Goal: Information Seeking & Learning: Learn about a topic

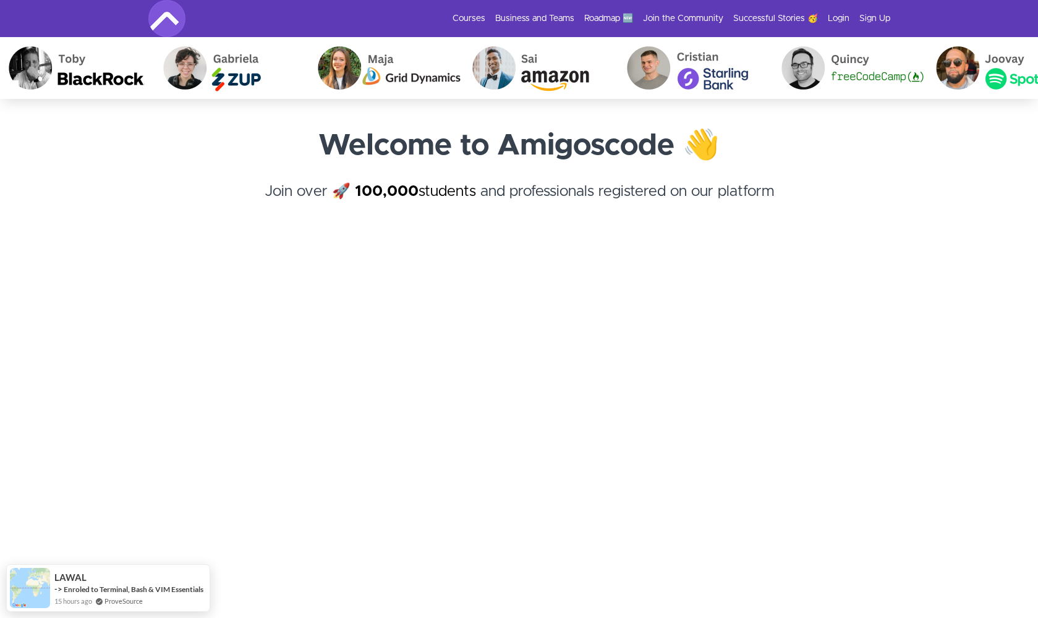
click at [847, 22] on link "Login" at bounding box center [839, 18] width 22 height 12
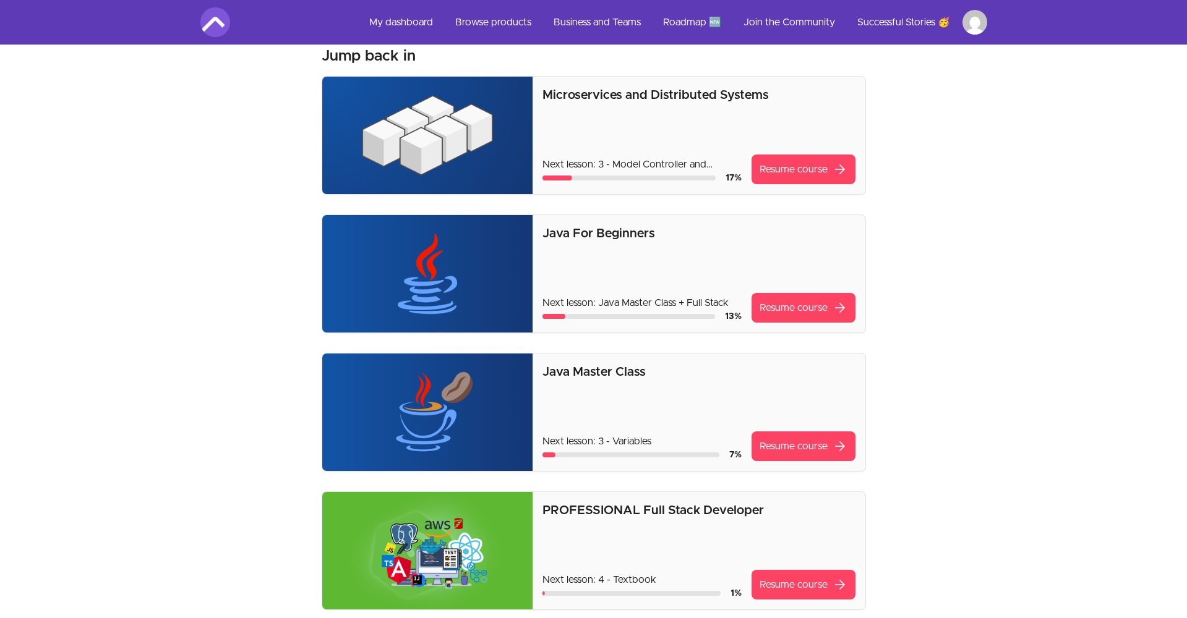
drag, startPoint x: 239, startPoint y: 141, endPoint x: 188, endPoint y: 349, distance: 214.0
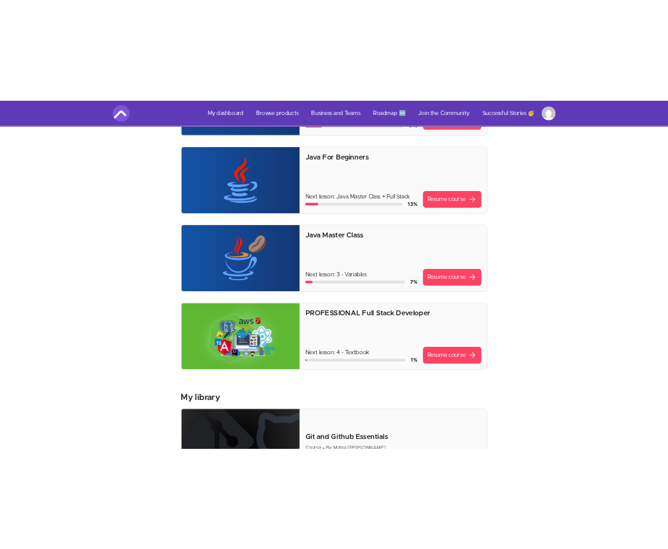
scroll to position [196, 0]
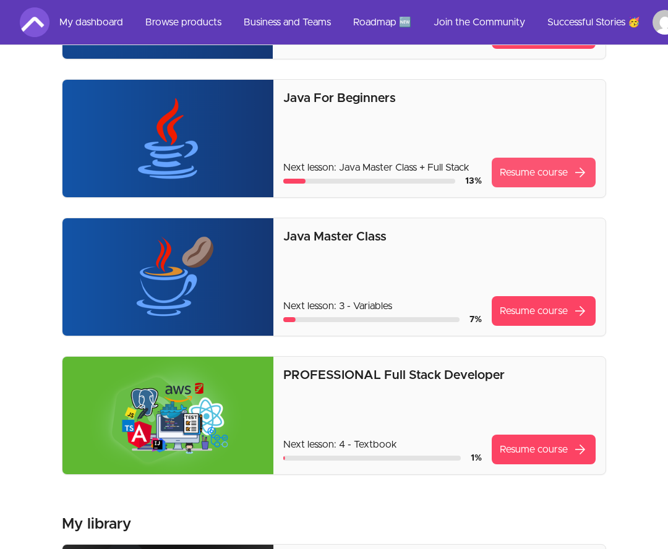
drag, startPoint x: 556, startPoint y: 64, endPoint x: 550, endPoint y: 179, distance: 115.8
click at [550, 179] on link "Resume course arrow_forward" at bounding box center [544, 173] width 104 height 30
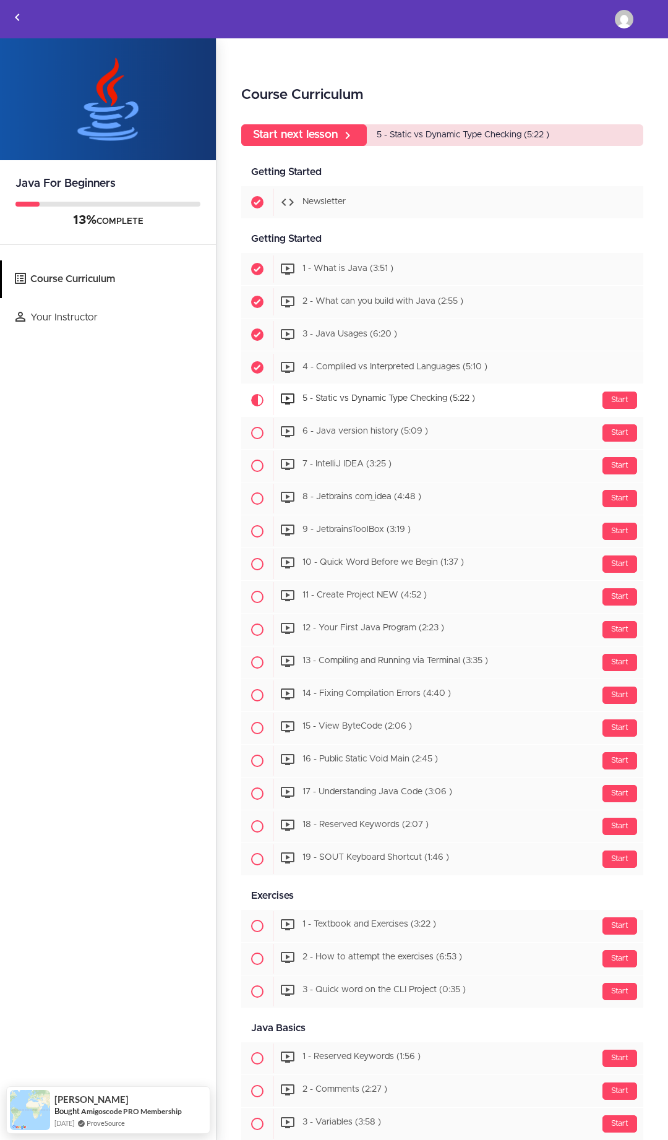
click at [11, 22] on icon "Back to courses" at bounding box center [17, 17] width 15 height 15
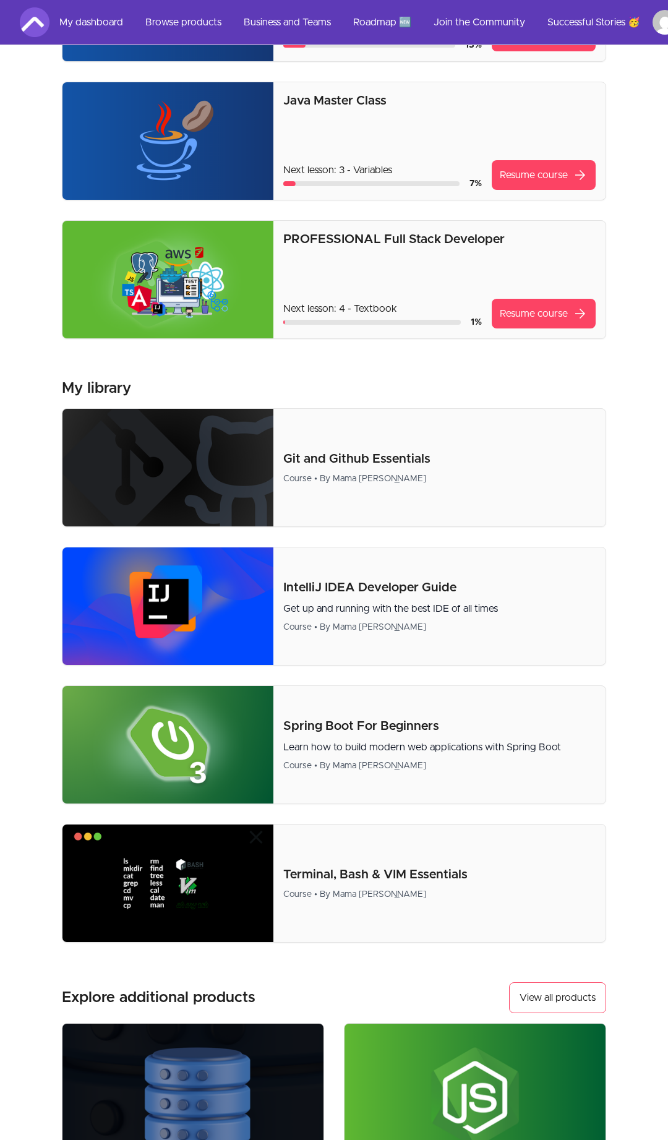
click at [372, 240] on p "PROFESSIONAL Full Stack Developer" at bounding box center [439, 239] width 312 height 17
click at [555, 315] on link "Resume course arrow_forward" at bounding box center [544, 314] width 104 height 30
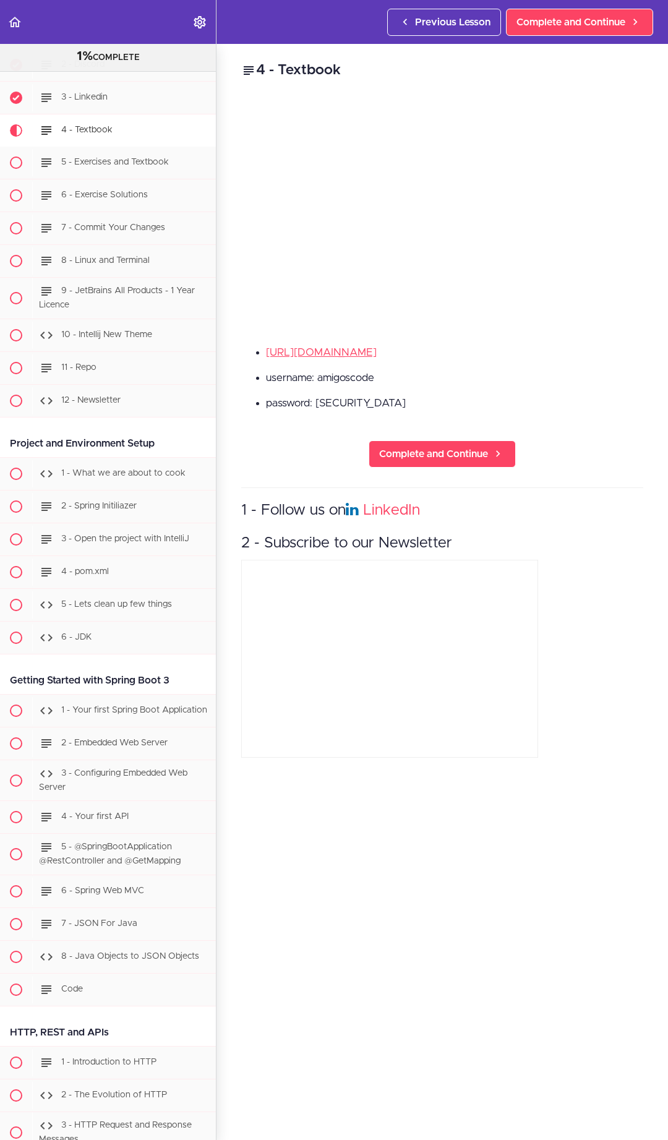
scroll to position [310, 0]
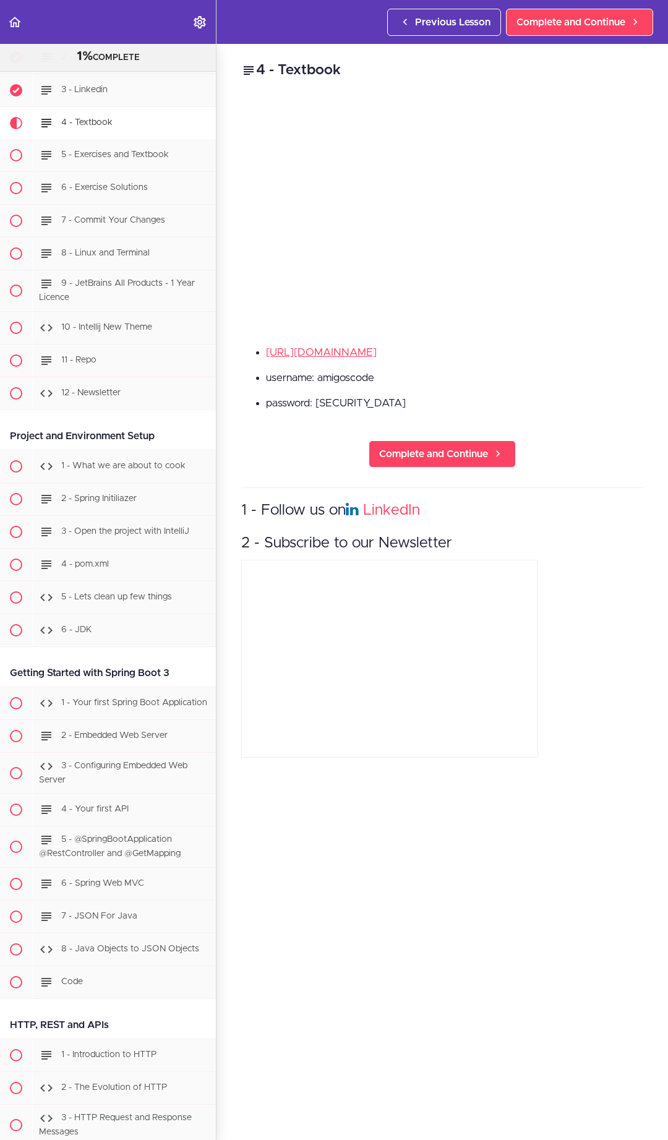
click at [148, 468] on span "1 - What we are about to cook" at bounding box center [123, 465] width 124 height 9
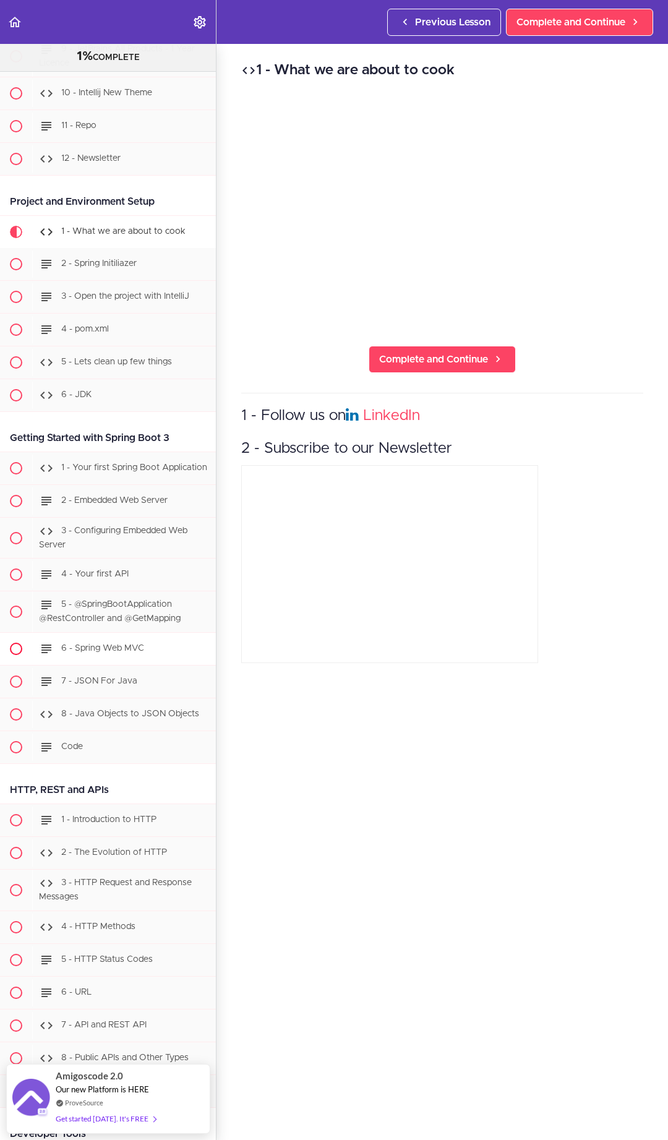
scroll to position [541, 0]
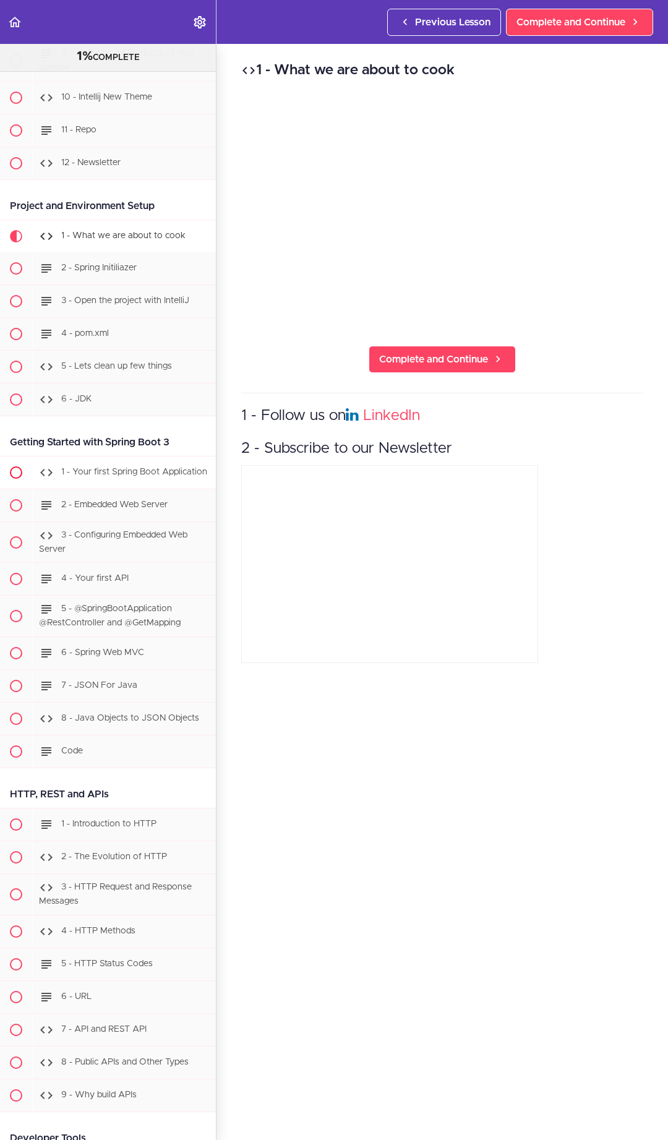
click at [10, 19] on icon "Back to course curriculum" at bounding box center [14, 22] width 15 height 15
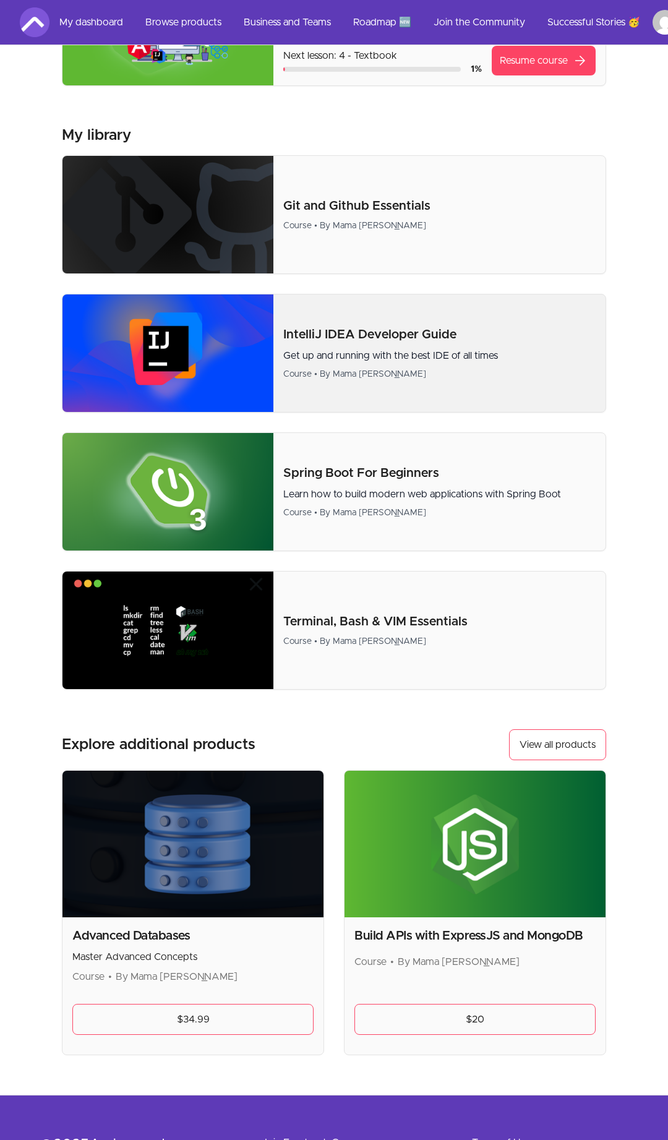
scroll to position [587, 0]
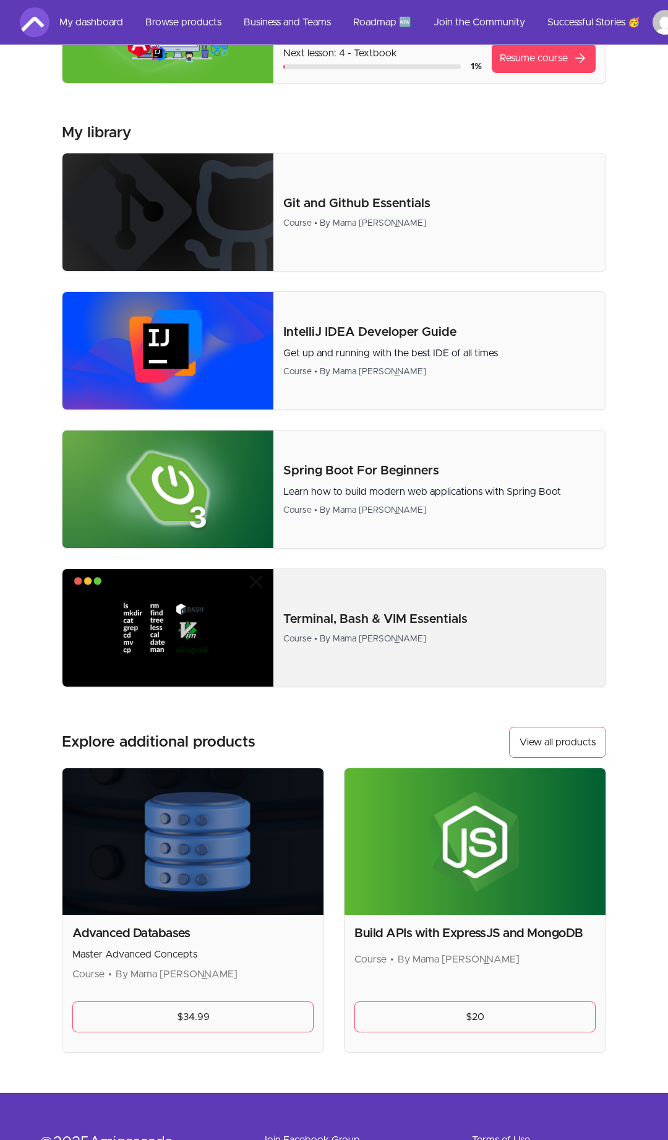
click at [358, 334] on p "IntelliJ IDEA Developer Guide" at bounding box center [439, 331] width 312 height 17
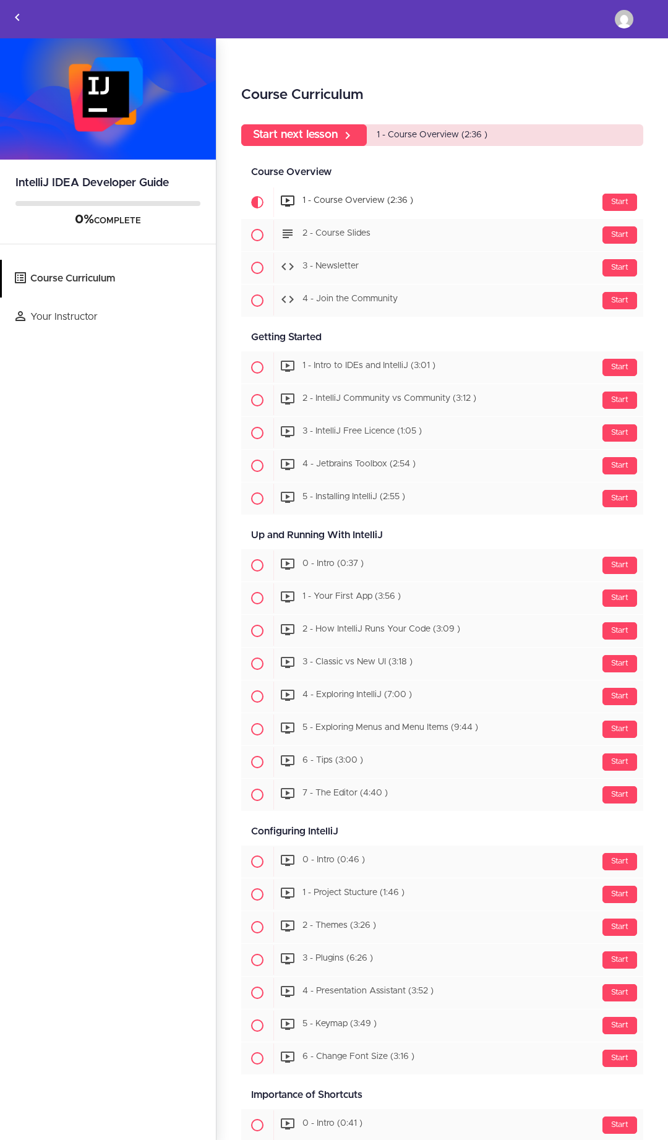
click at [357, 461] on span "4 - Jetbrains Toolbox (2:54 )" at bounding box center [358, 464] width 113 height 9
